Goal: Feedback & Contribution: Leave review/rating

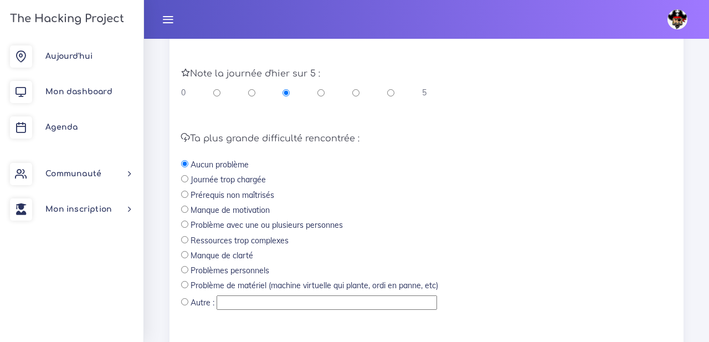
scroll to position [458, 0]
click at [75, 89] on span "Mon dashboard" at bounding box center [78, 91] width 67 height 8
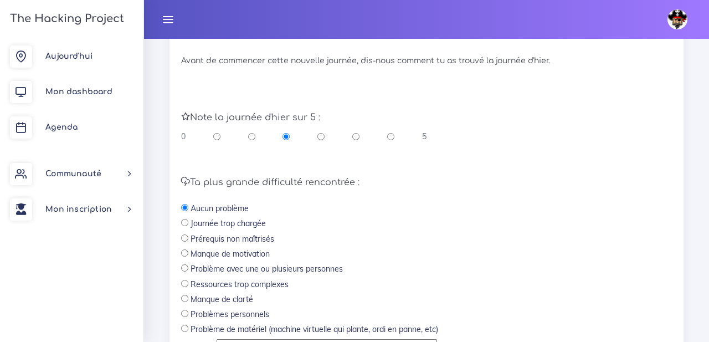
scroll to position [407, 0]
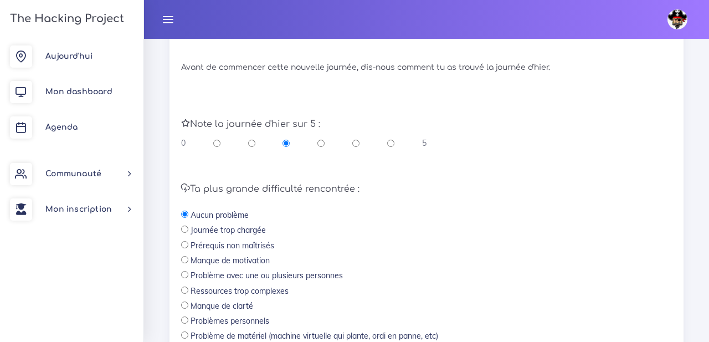
click at [390, 149] on div "Note la journée d'hier sur 5 : 0 5" at bounding box center [426, 128] width 507 height 64
click at [390, 146] on input "radio" at bounding box center [390, 142] width 7 height 11
radio input "true"
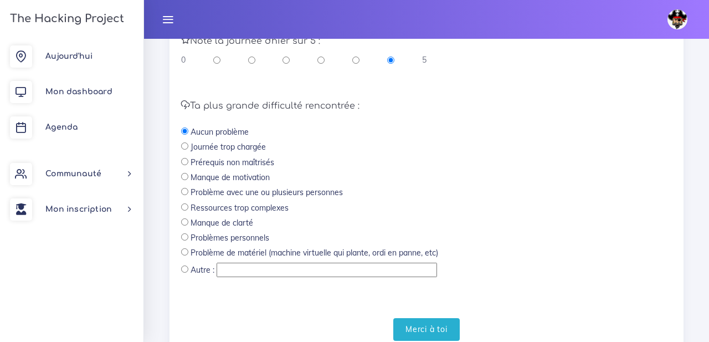
scroll to position [492, 0]
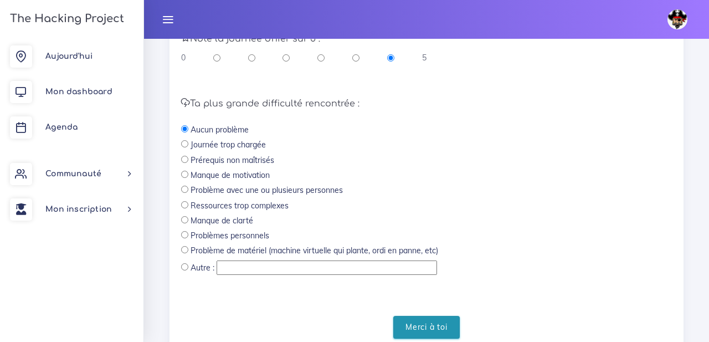
click at [426, 329] on input "Merci à toi" at bounding box center [426, 327] width 66 height 23
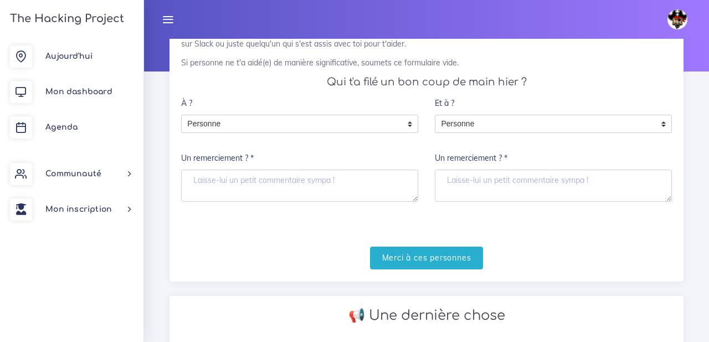
scroll to position [110, 0]
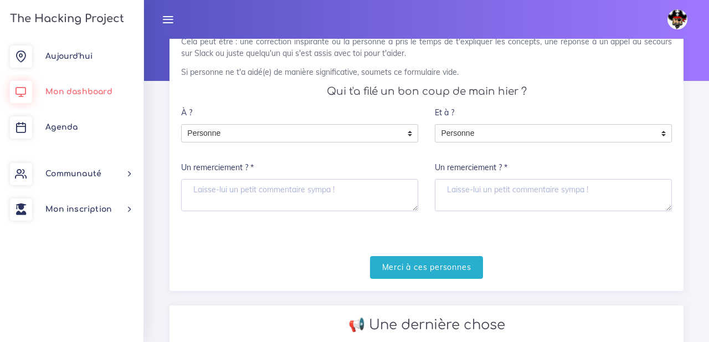
click at [87, 89] on span "Mon dashboard" at bounding box center [78, 91] width 67 height 8
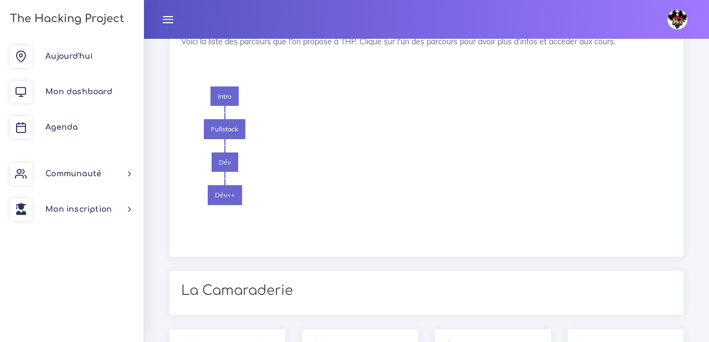
scroll to position [1346, 0]
click at [254, 161] on li "Dév Dév++" at bounding box center [224, 185] width 61 height 66
click at [81, 65] on link "Aujourd'hui" at bounding box center [71, 56] width 143 height 35
